Goal: Find specific page/section: Find specific page/section

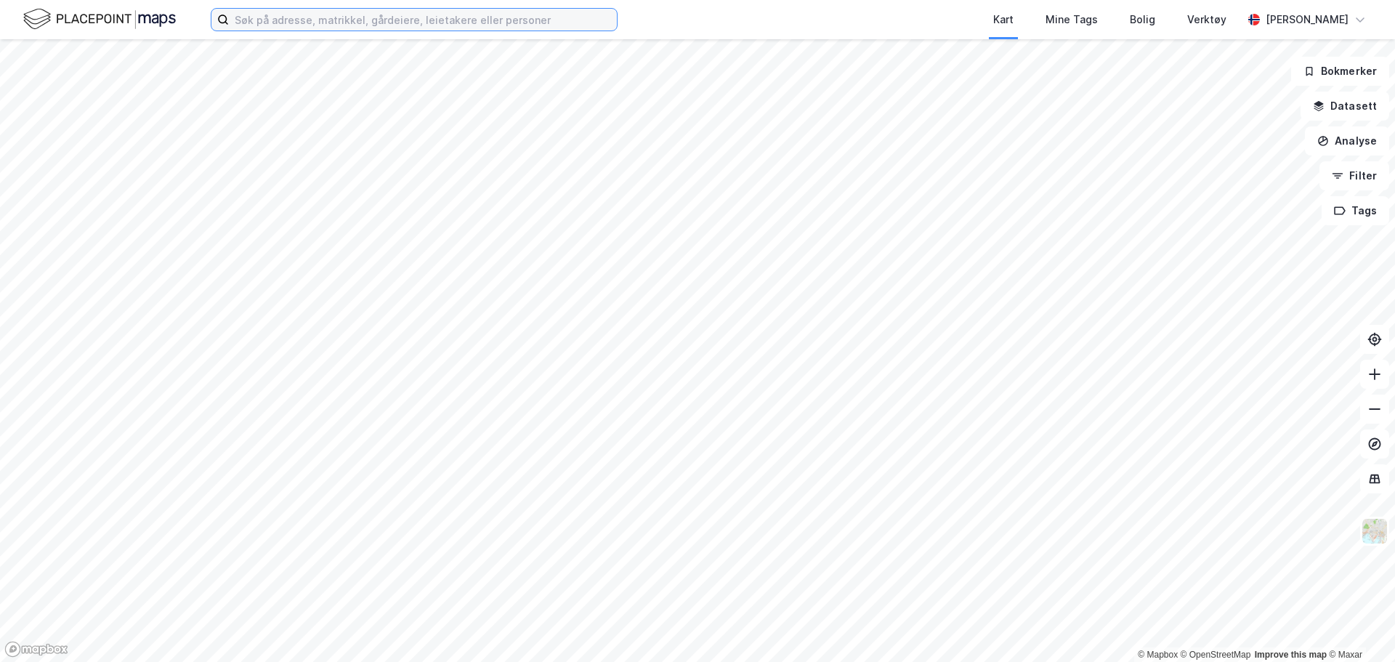
click at [288, 23] on input at bounding box center [423, 20] width 388 height 22
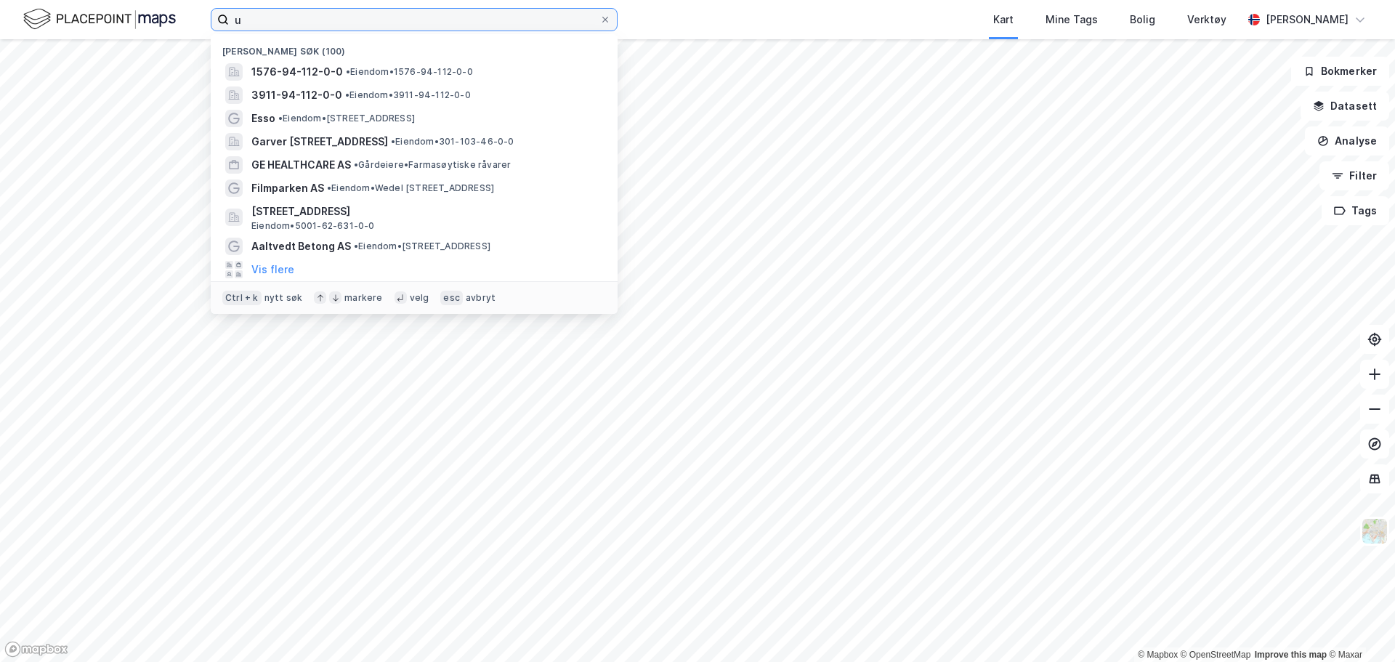
type input "u"
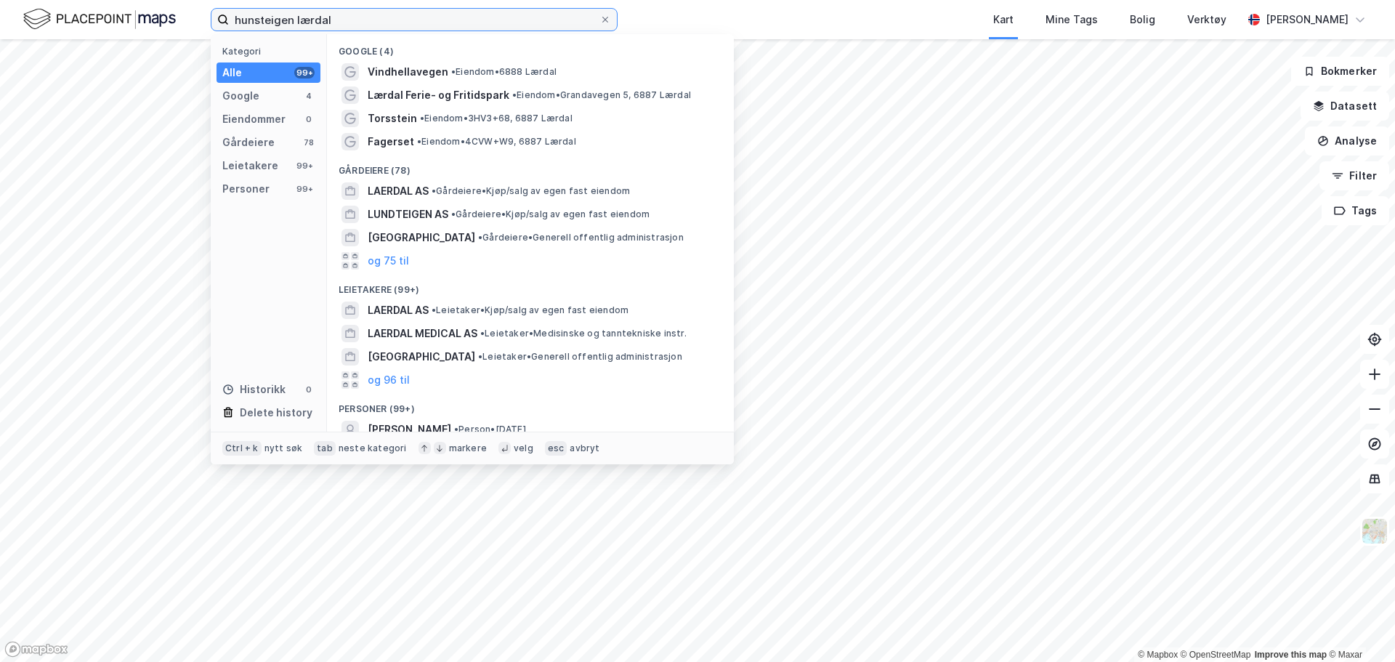
click at [253, 17] on input "hunsteigen lærdal" at bounding box center [414, 20] width 371 height 22
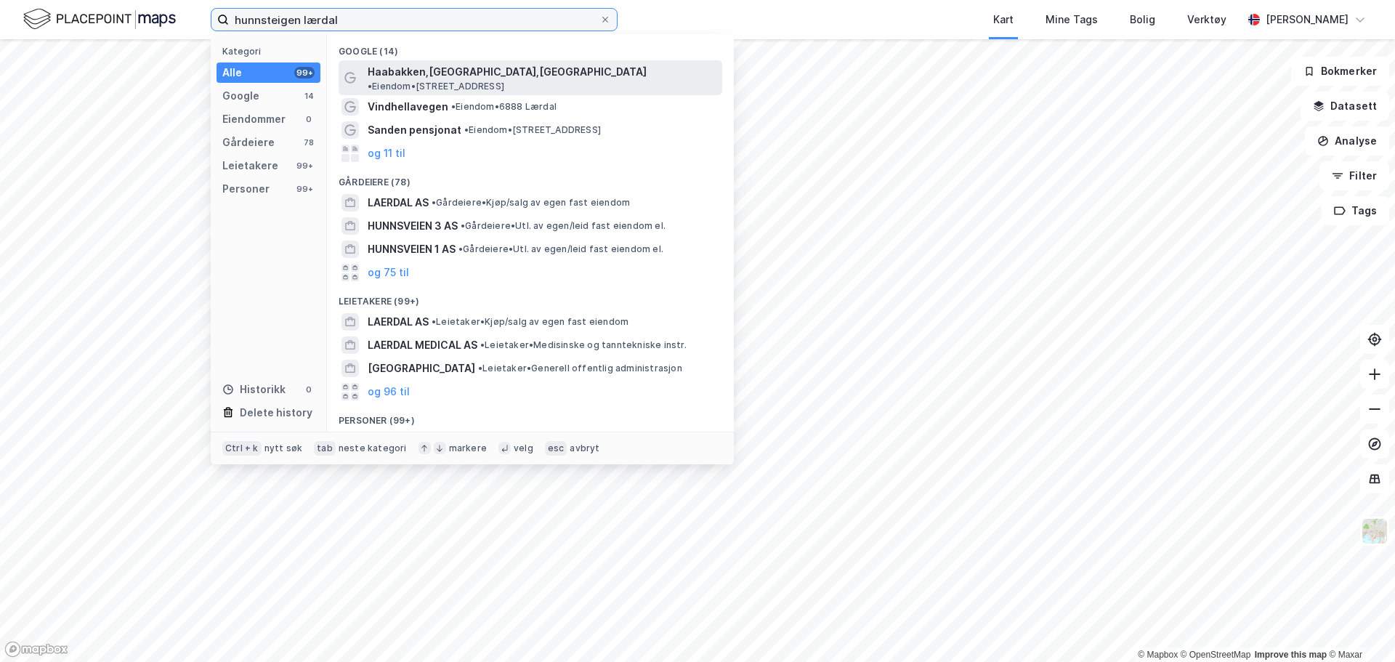
type input "hunnsteigen lærdal"
click at [461, 78] on span "Haabakken,[GEOGRAPHIC_DATA],[GEOGRAPHIC_DATA]" at bounding box center [507, 71] width 279 height 17
